Goal: Information Seeking & Learning: Learn about a topic

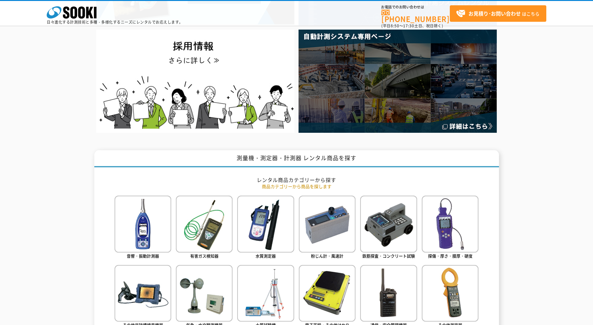
scroll to position [249, 0]
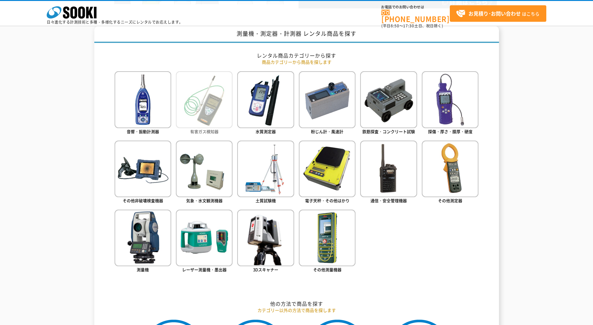
click at [205, 105] on img at bounding box center [204, 99] width 57 height 57
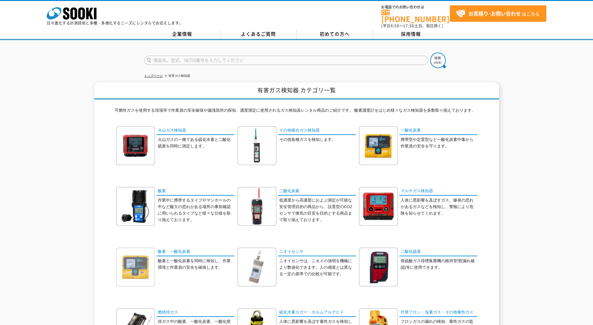
scroll to position [31, 0]
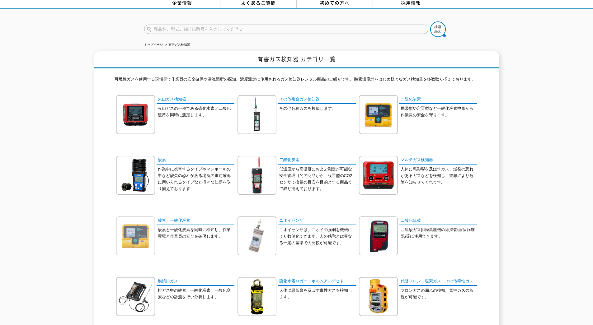
click at [136, 234] on img at bounding box center [135, 236] width 39 height 39
click at [391, 103] on img at bounding box center [378, 114] width 39 height 39
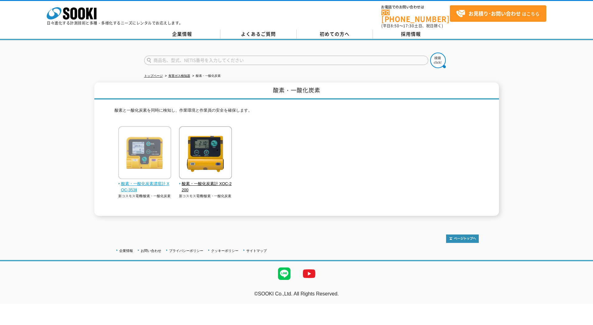
click at [139, 181] on span "酸素・一酸化炭素濃度計 XOC-353Ⅱ" at bounding box center [144, 187] width 53 height 13
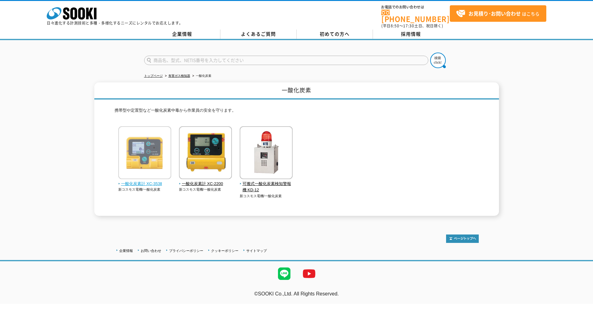
click at [135, 181] on span "一酸化炭素計 XC-353Ⅱ" at bounding box center [144, 184] width 53 height 7
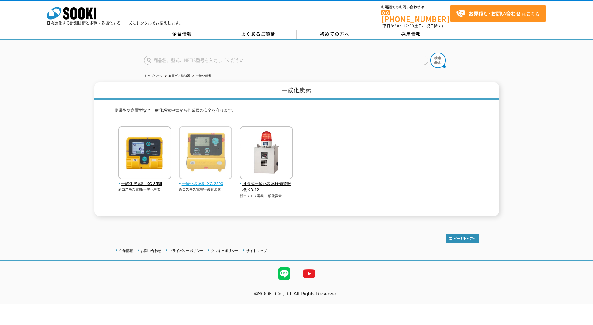
click at [208, 181] on span "一酸化炭素計 XC-2200" at bounding box center [205, 184] width 53 height 7
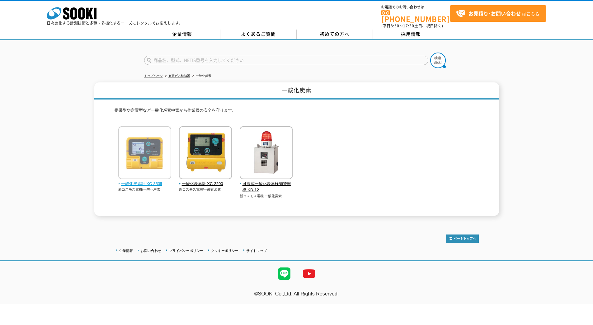
click at [132, 182] on span "一酸化炭素計 XC-353Ⅱ" at bounding box center [144, 184] width 53 height 7
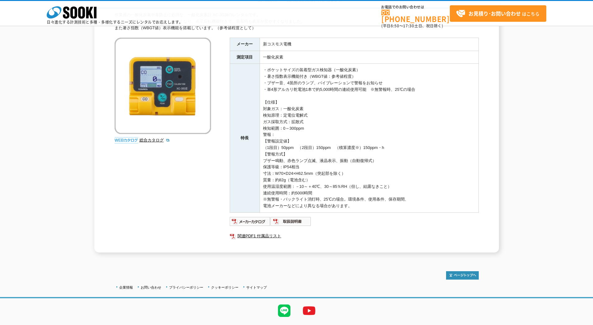
scroll to position [78, 0]
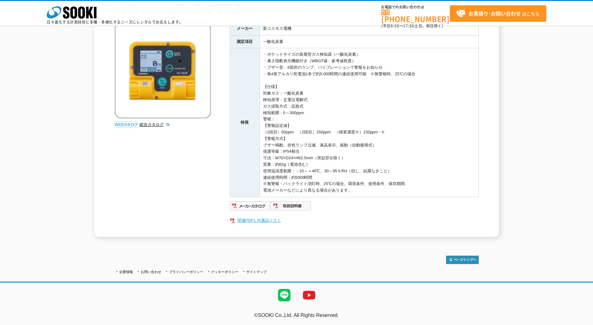
click at [256, 222] on link "関連PDF1 付属品リスト" at bounding box center [354, 221] width 249 height 8
click at [151, 125] on link "総合カタログ" at bounding box center [154, 124] width 30 height 5
click at [292, 205] on img at bounding box center [290, 206] width 41 height 10
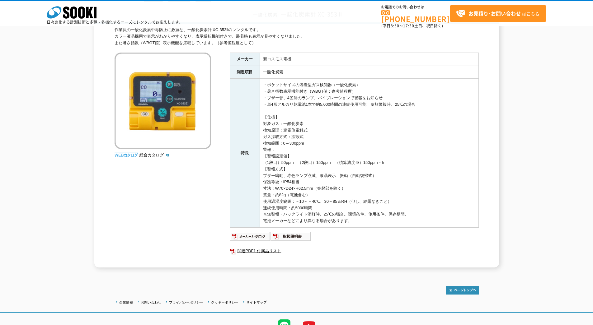
scroll to position [0, 0]
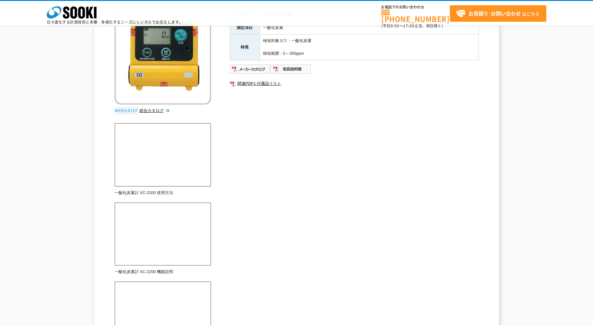
scroll to position [62, 0]
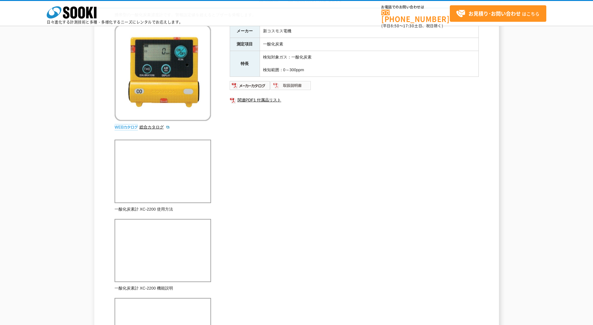
click at [291, 85] on img at bounding box center [290, 86] width 41 height 10
